Goal: Information Seeking & Learning: Understand process/instructions

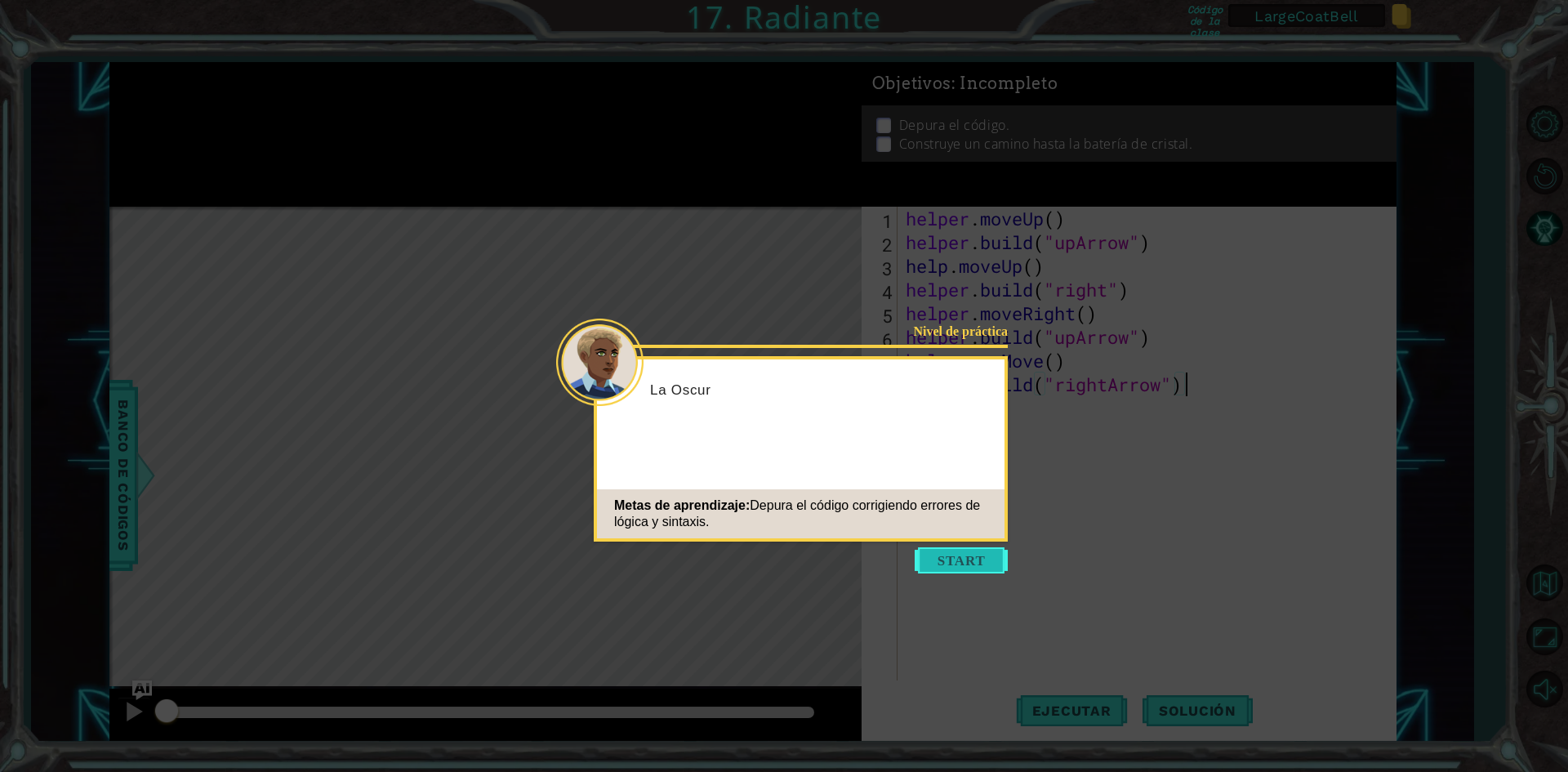
click at [982, 559] on button "Start" at bounding box center [961, 559] width 93 height 26
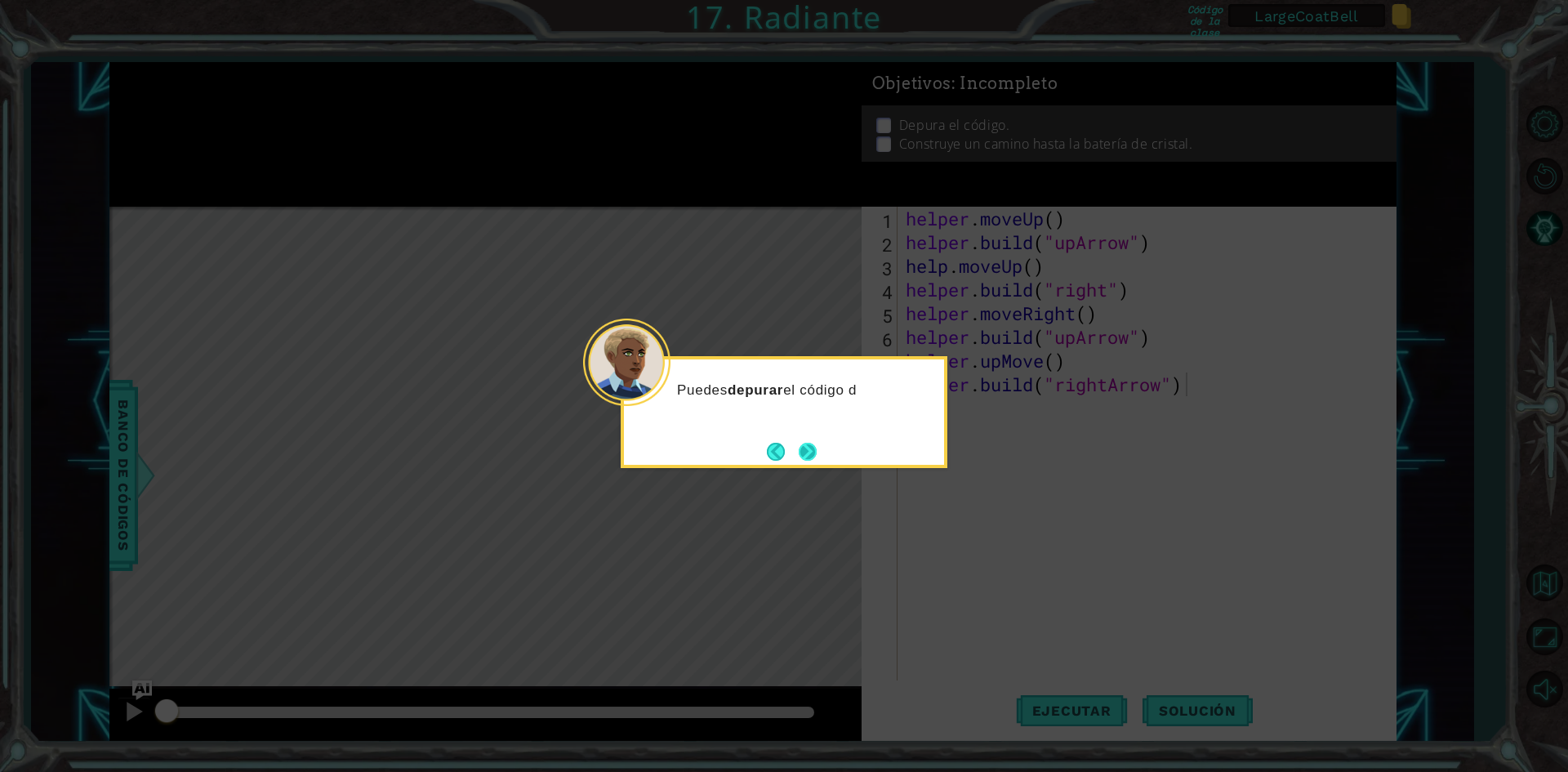
click at [804, 443] on button "Next" at bounding box center [807, 451] width 18 height 18
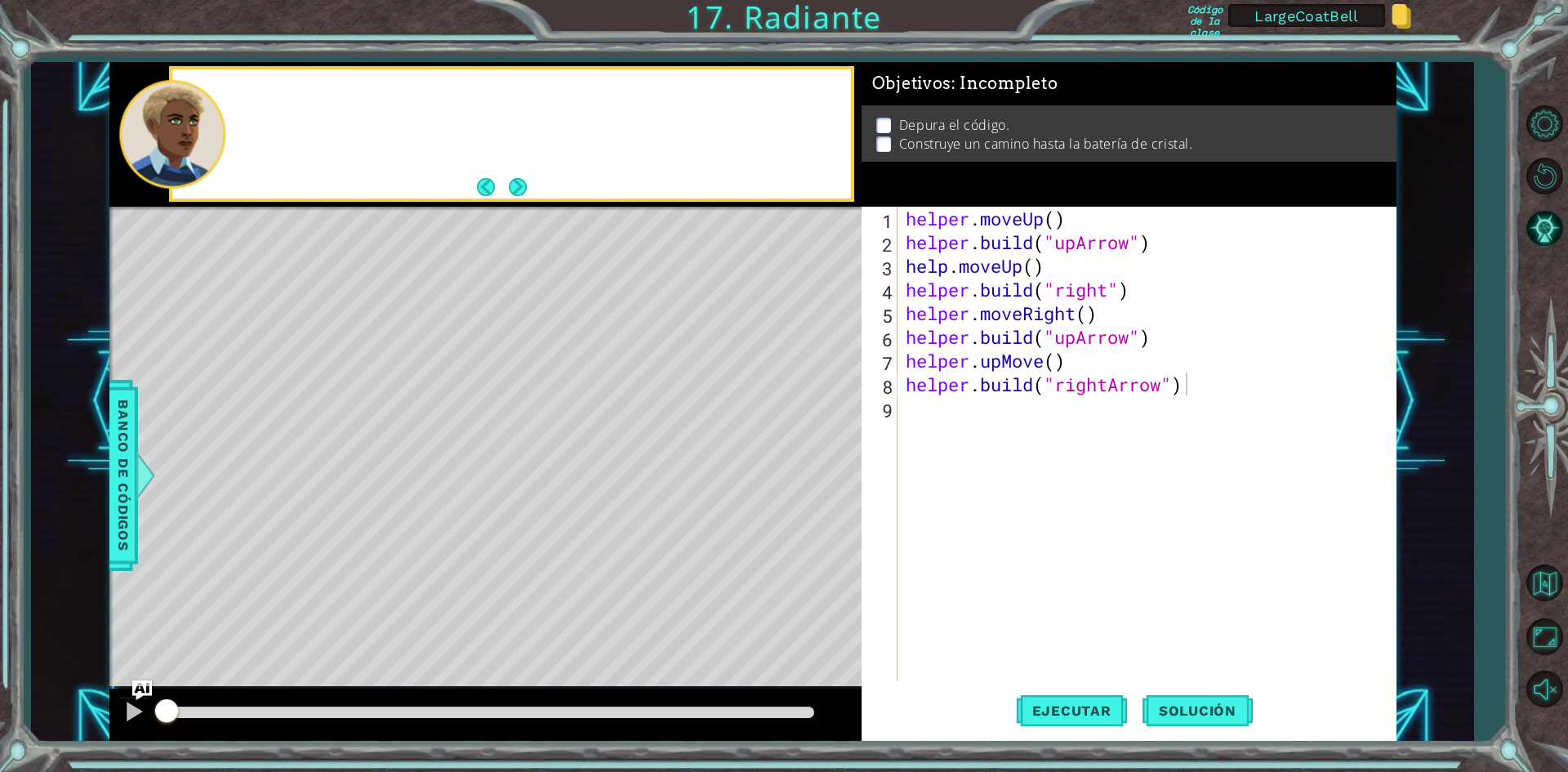
click at [804, 443] on div "Level Map" at bounding box center [487, 447] width 755 height 481
click at [1185, 712] on span "Solución" at bounding box center [1197, 710] width 110 height 16
